Goal: Task Accomplishment & Management: Manage account settings

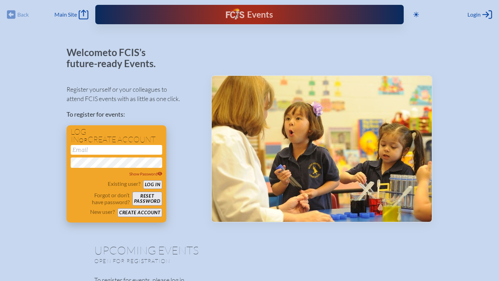
type input "[EMAIL_ADDRESS][DOMAIN_NAME]"
click at [154, 184] on button "Log in" at bounding box center [152, 185] width 19 height 9
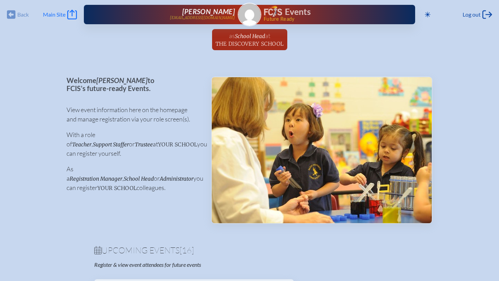
click at [65, 16] on span "Main Site" at bounding box center [54, 14] width 23 height 7
